Goal: Find specific page/section: Find specific page/section

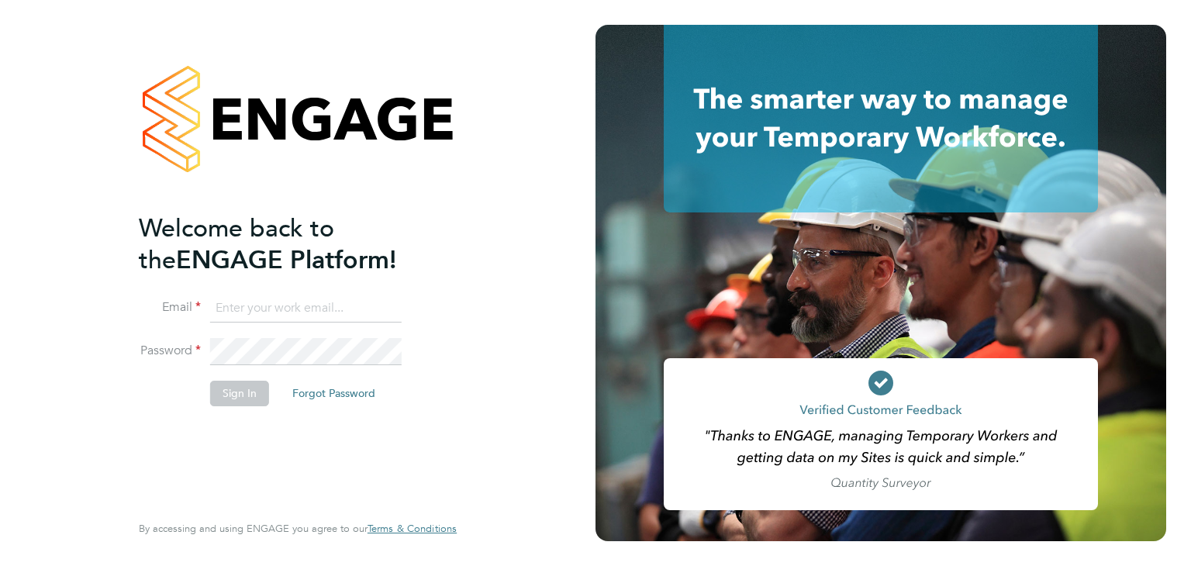
type input "shawn@invictus-group.co.uk"
click at [239, 392] on button "Sign In" at bounding box center [239, 393] width 59 height 25
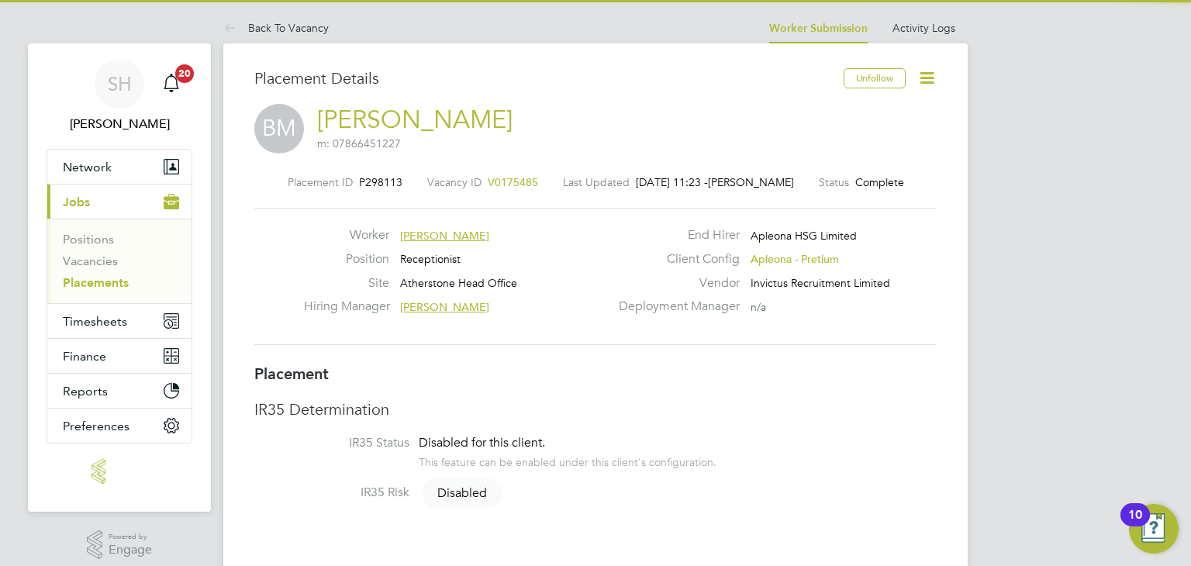
click at [94, 269] on li "Vacancies" at bounding box center [121, 264] width 116 height 22
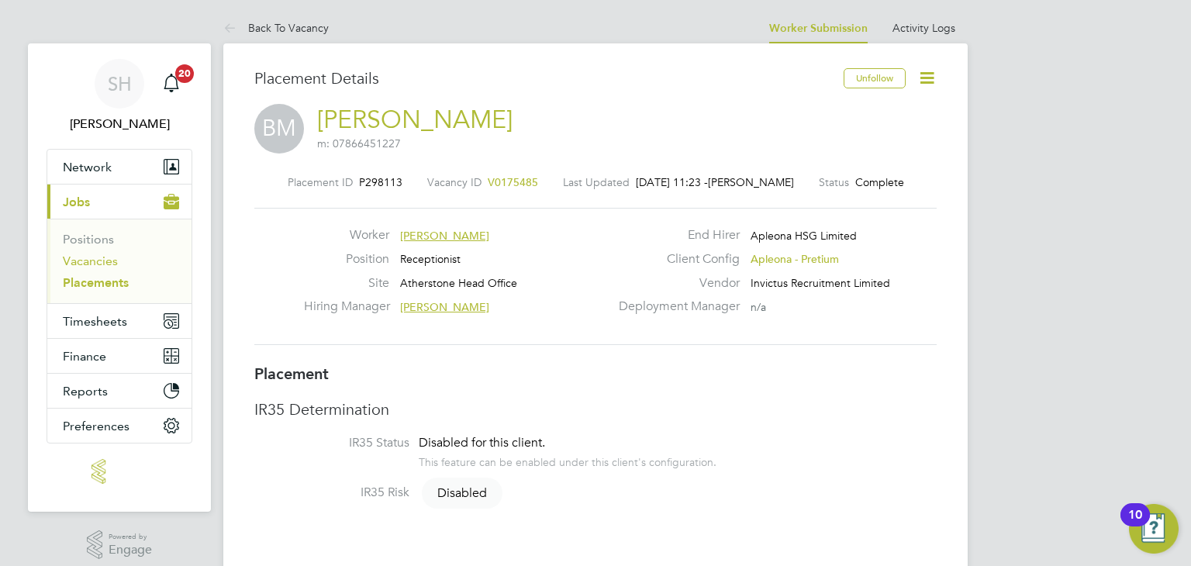
click at [92, 264] on link "Vacancies" at bounding box center [90, 260] width 55 height 15
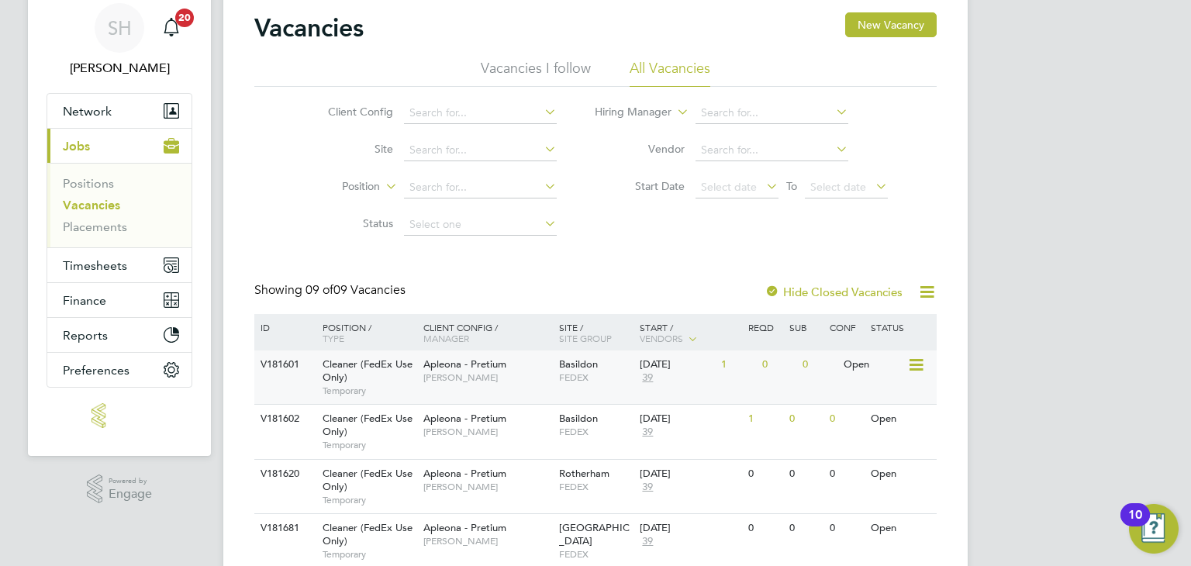
scroll to position [155, 0]
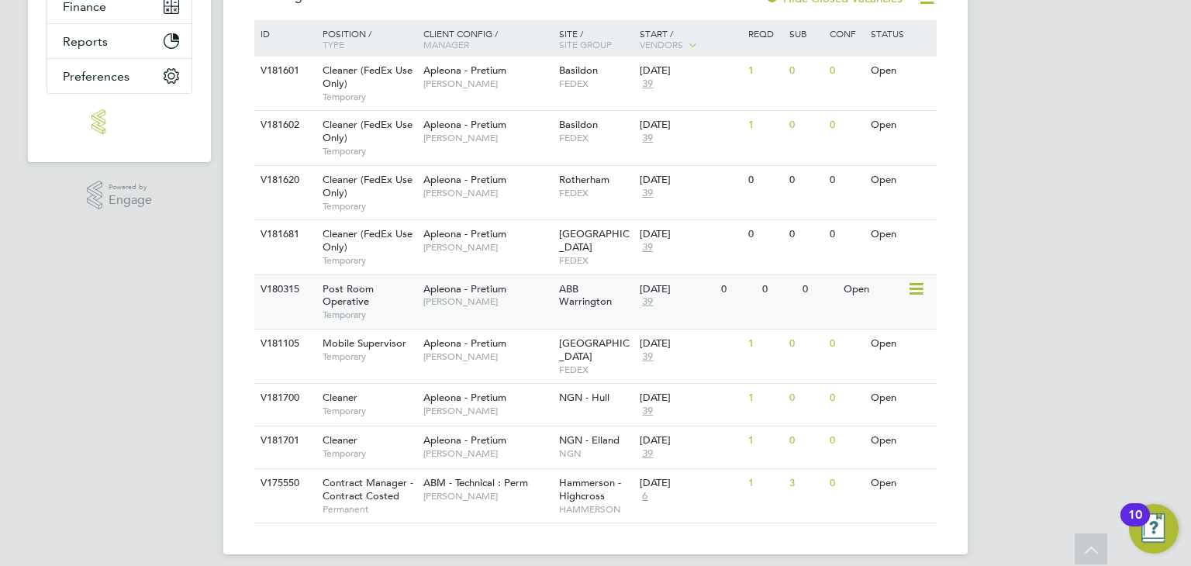
click at [397, 300] on div "Post Room Operative Temporary" at bounding box center [365, 301] width 109 height 53
